Goal: Check status

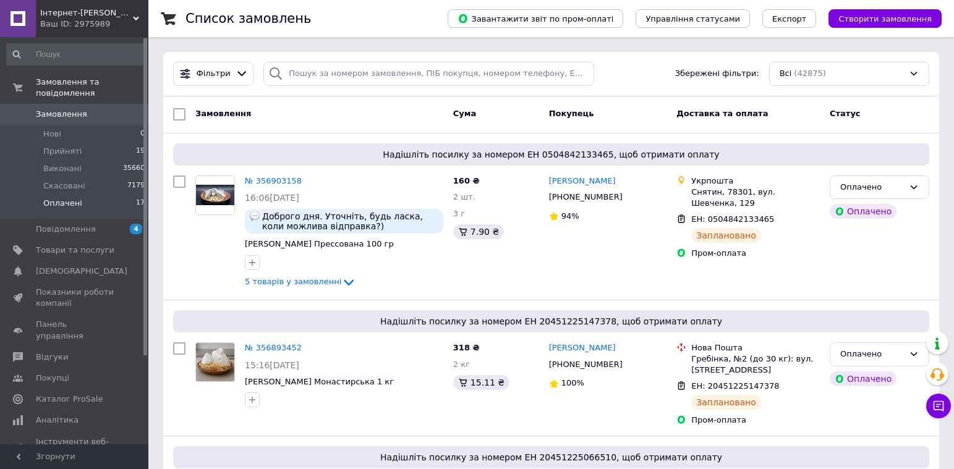
click at [57, 198] on span "Оплачені" at bounding box center [62, 203] width 39 height 11
click at [47, 198] on span "Оплачені" at bounding box center [62, 203] width 39 height 11
